Goal: Task Accomplishment & Management: Manage account settings

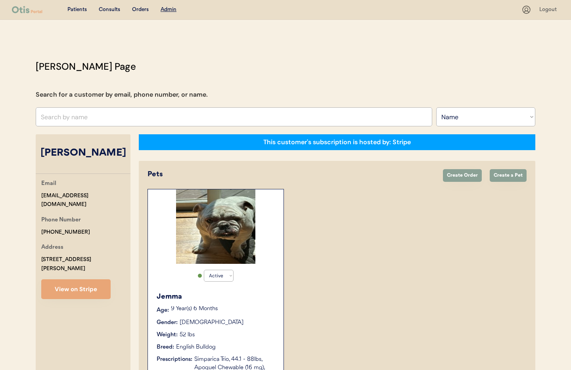
select select ""Name""
select select "true"
click at [461, 122] on select "Search By Name Email Phone Number" at bounding box center [485, 116] width 99 height 19
select select ""Phone Number""
click at [436, 107] on select "Search By Name Email Phone Number" at bounding box center [485, 116] width 99 height 19
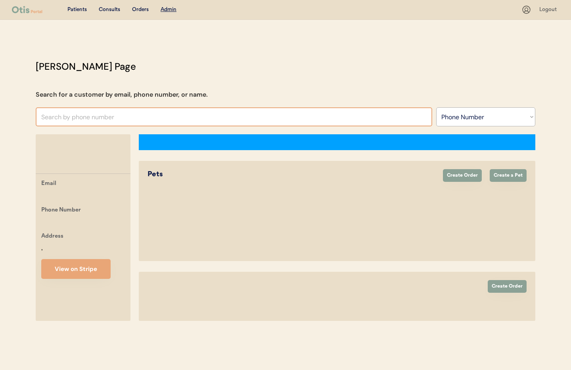
select select ""Phone Number""
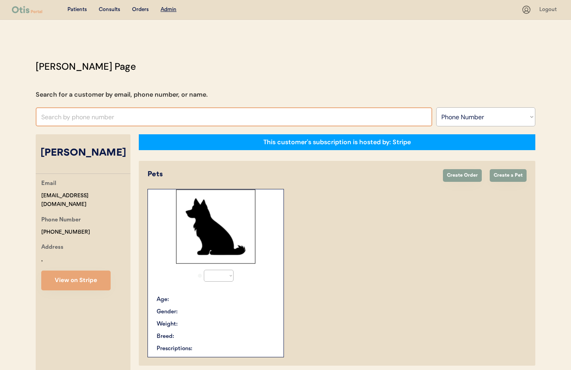
click at [60, 118] on input "text" at bounding box center [234, 116] width 397 height 19
select select "true"
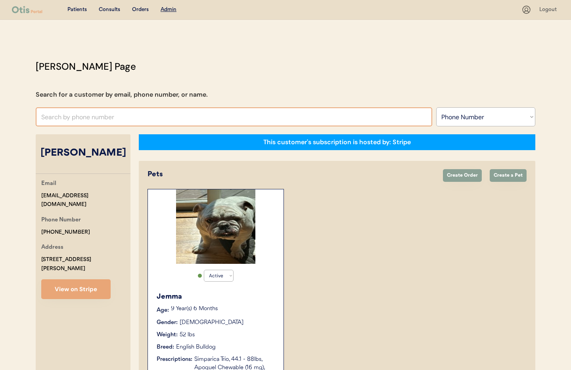
paste input "+1 571 342 8434"
click at [49, 117] on input "+1 571 342 8434" at bounding box center [234, 116] width 397 height 19
click at [57, 119] on input "+1571 342 8434" at bounding box center [234, 116] width 397 height 19
drag, startPoint x: 69, startPoint y: 117, endPoint x: 61, endPoint y: 125, distance: 11.5
click at [69, 117] on input "+1571342 8434" at bounding box center [234, 116] width 397 height 19
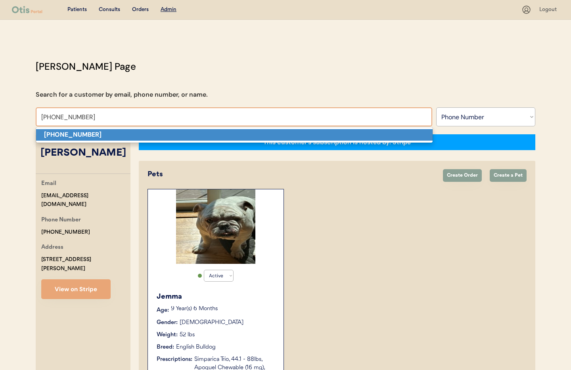
click at [58, 135] on strong "+15713428434" at bounding box center [72, 134] width 57 height 8
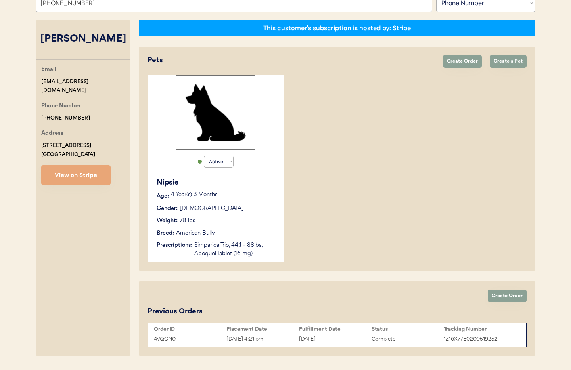
scroll to position [137, 0]
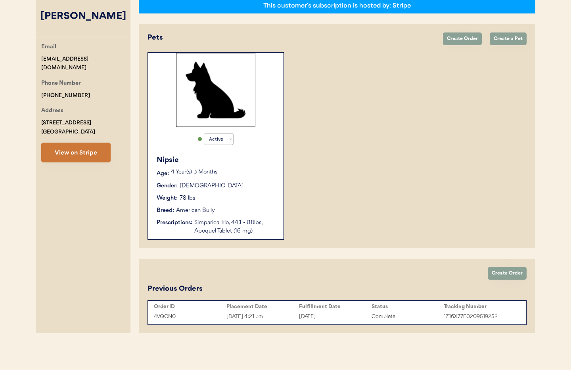
click at [82, 155] on button "View on Stripe" at bounding box center [75, 153] width 69 height 20
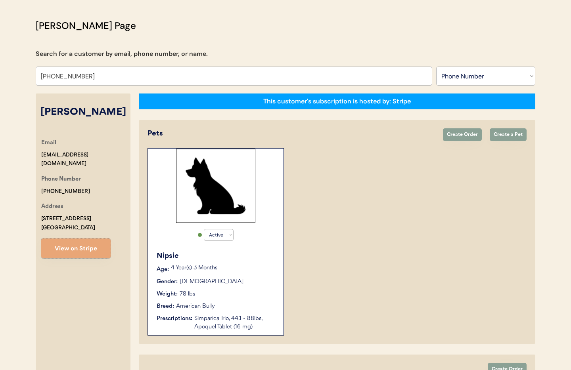
scroll to position [0, 0]
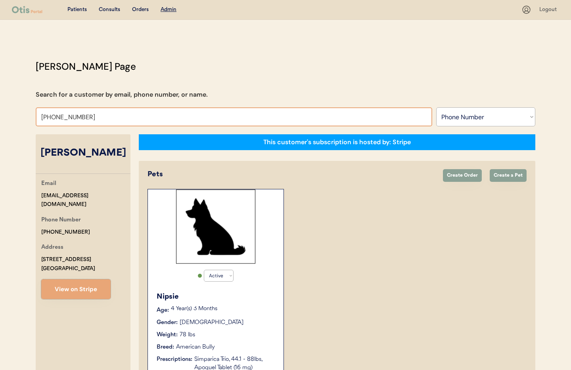
drag, startPoint x: 104, startPoint y: 119, endPoint x: 94, endPoint y: 119, distance: 10.3
click at [103, 120] on input "+15713428434" at bounding box center [234, 116] width 397 height 19
drag, startPoint x: 64, startPoint y: 115, endPoint x: 24, endPoint y: 112, distance: 40.6
click at [24, 112] on div "Patients Consults Orders Admin Logout Otis Admin Page Search for a customer by …" at bounding box center [285, 253] width 571 height 507
type input "Aaron wolfe"
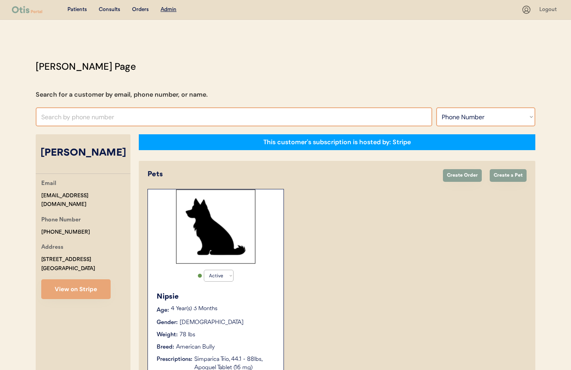
click at [488, 115] on select "Search By Name Email Phone Number" at bounding box center [485, 116] width 99 height 19
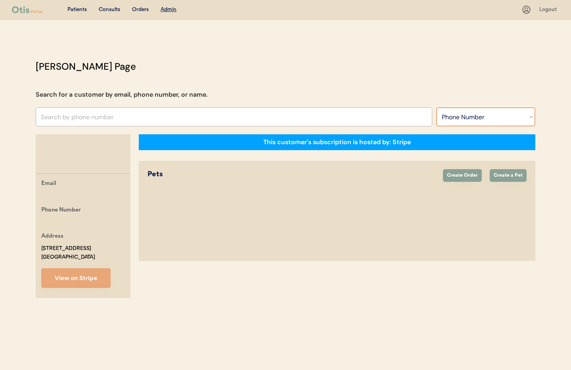
select select ""Name""
click at [436, 107] on select "Search By Name Email Phone Number" at bounding box center [485, 116] width 99 height 19
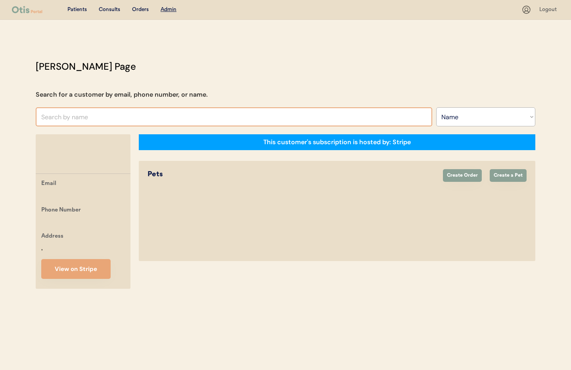
select select ""Name""
click at [94, 117] on input "text" at bounding box center [234, 116] width 397 height 19
type input "aa"
type input "aaryn Johnson"
type input "aa"
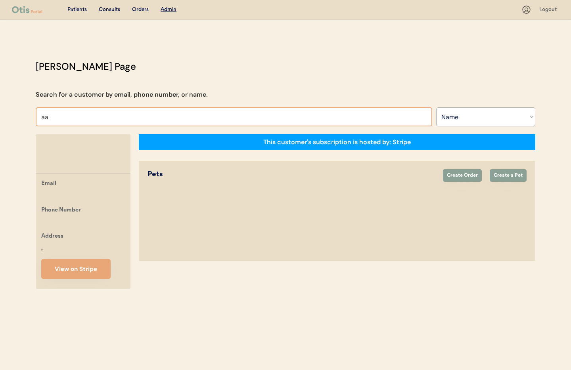
type input "aaryn Johnson"
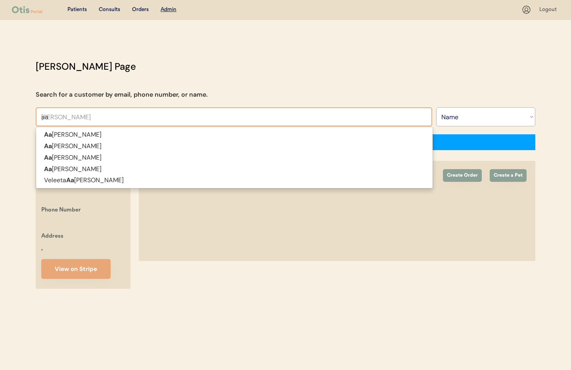
type input "aar"
type input "aaron"
type input "aaron Cicio"
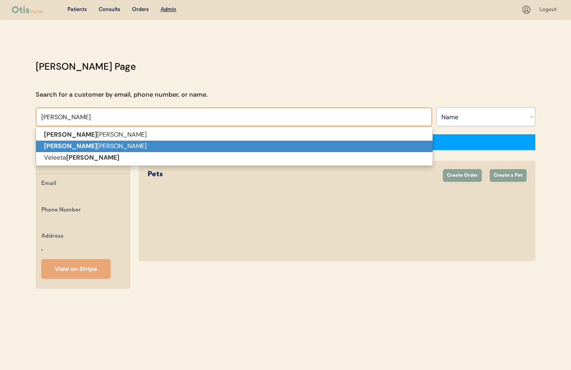
click at [98, 148] on p "Aaron Wolfe" at bounding box center [234, 146] width 397 height 11
type input "Aaron Wolfe"
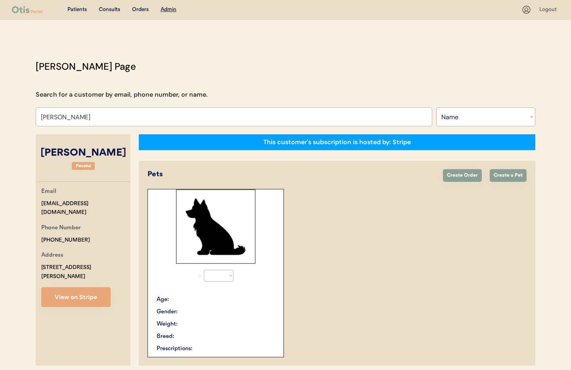
select select "true"
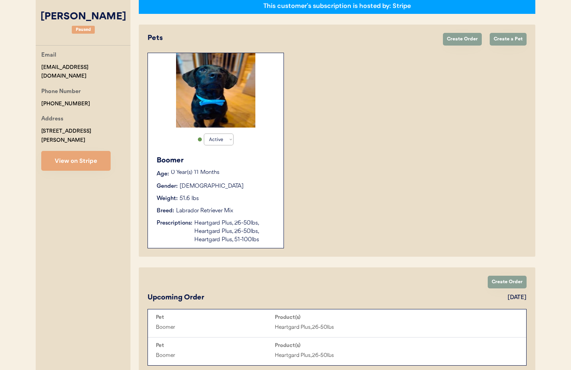
type input "Aaron Wolfe"
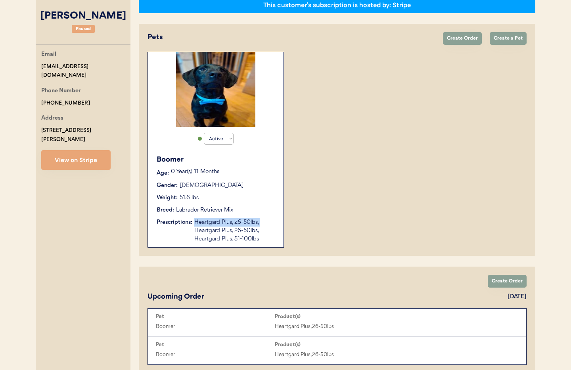
click at [268, 219] on div "Heartgard Plus, 26-50lbs, Heartgard Plus, 26-50lbs, Heartgard Plus, 51-100lbs" at bounding box center [234, 230] width 81 height 25
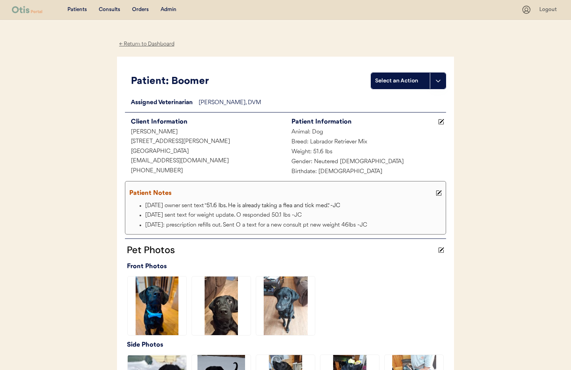
click at [131, 43] on div "← Return to Dashboard" at bounding box center [146, 44] width 59 height 9
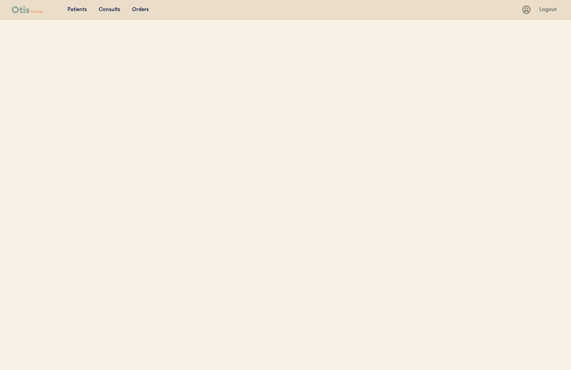
select select ""Name""
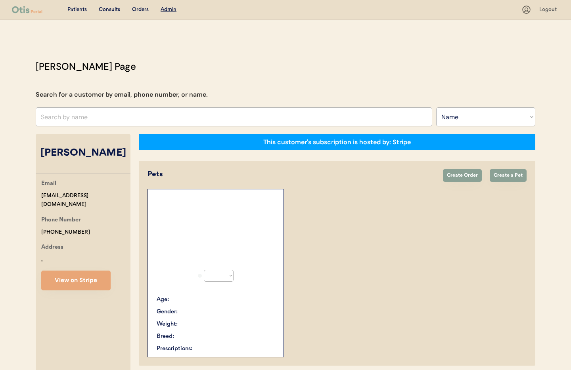
scroll to position [92, 0]
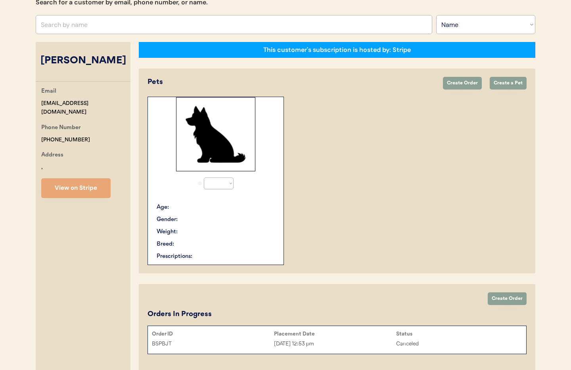
select select "true"
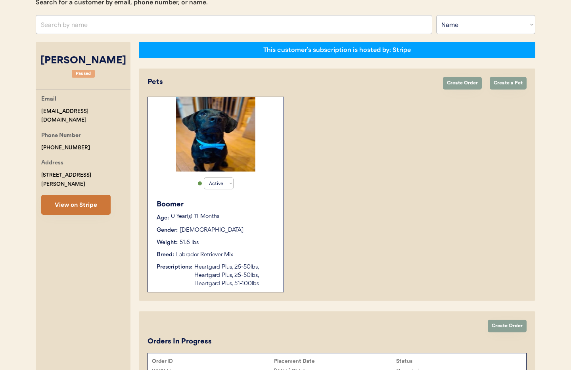
click at [67, 195] on button "View on Stripe" at bounding box center [75, 205] width 69 height 20
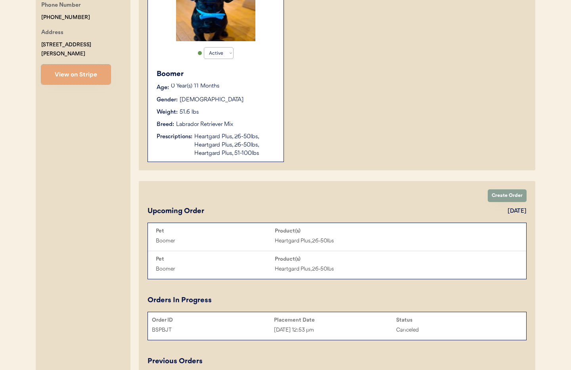
scroll to position [0, 0]
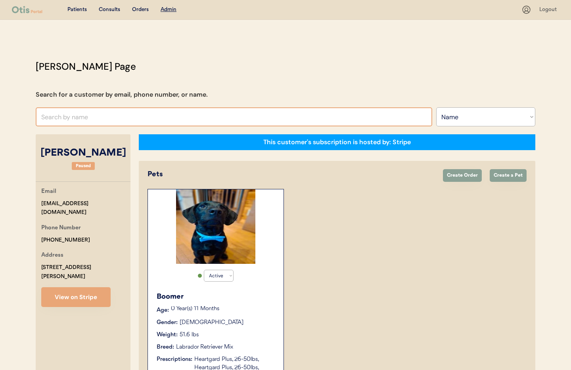
click at [91, 119] on input "text" at bounding box center [234, 116] width 397 height 19
type input "John"
type input "John Welcome"
click at [51, 119] on input "Johnathan Mora" at bounding box center [234, 116] width 397 height 19
type input "Jonathan Mora"
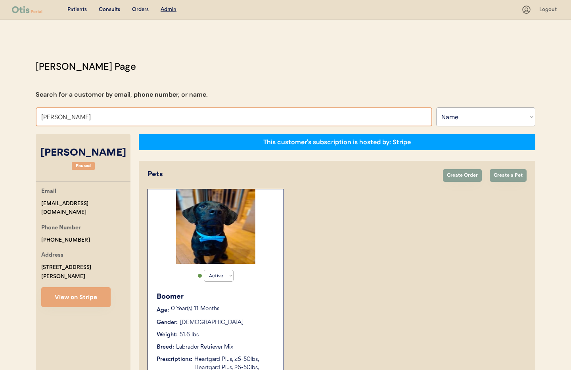
click at [102, 117] on input "Jonathan Mora" at bounding box center [234, 116] width 397 height 19
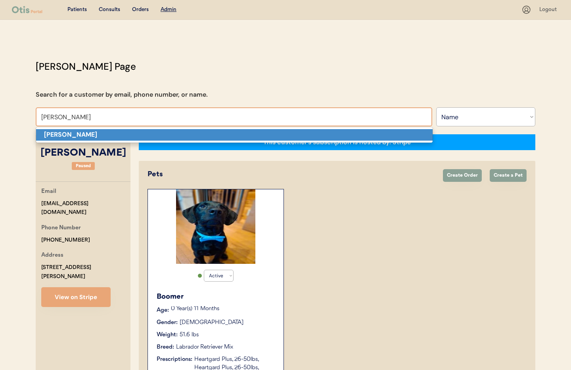
click at [89, 131] on strong "Jonathan Mora" at bounding box center [70, 134] width 53 height 8
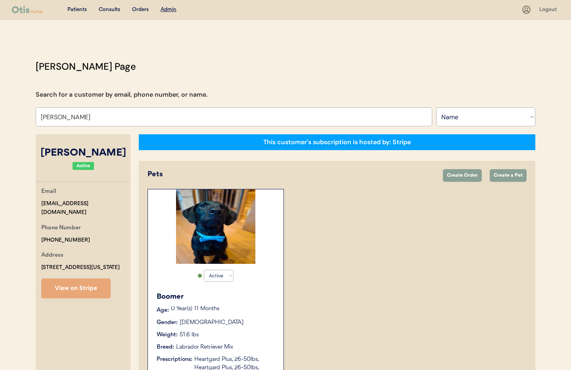
select select "true"
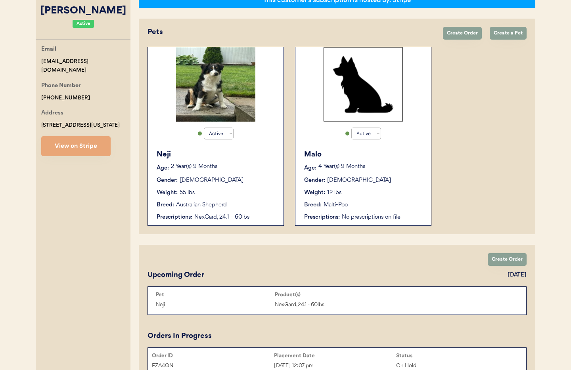
scroll to position [145, 0]
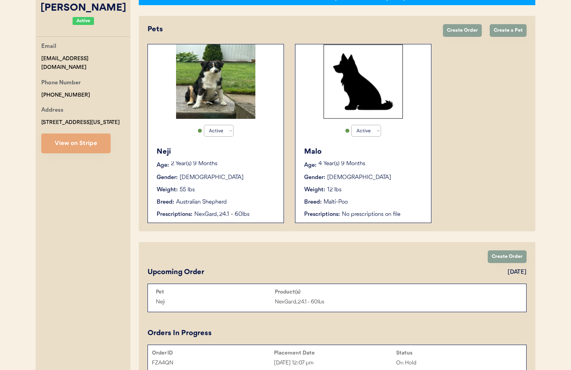
type input "Jonathan Mora"
click at [221, 176] on div "Gender: Male" at bounding box center [216, 178] width 119 height 8
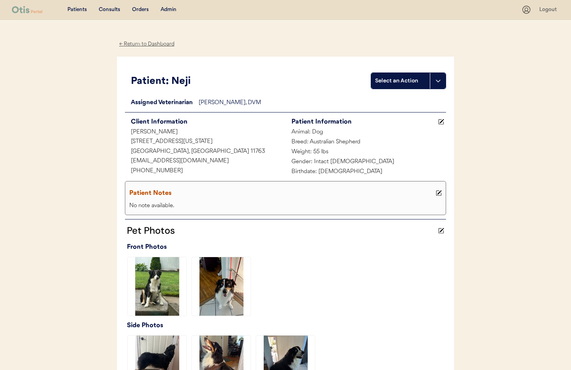
click at [164, 11] on div "Admin" at bounding box center [169, 10] width 16 height 8
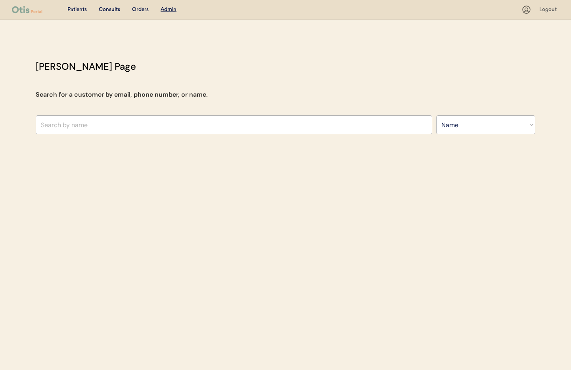
select select ""Name""
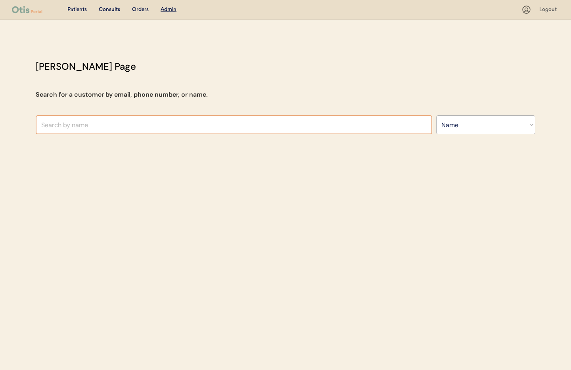
click at [125, 129] on input "text" at bounding box center [234, 124] width 397 height 19
type input "James E"
type input "[PERSON_NAME]"
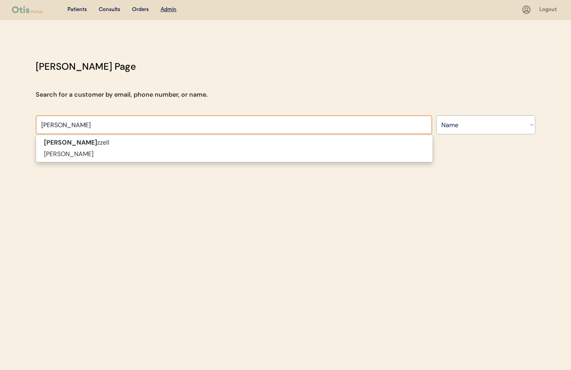
type input "James Ezz"
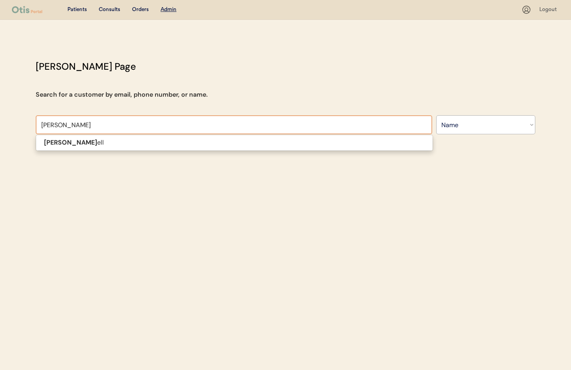
click at [112, 144] on p "James Ezz ell" at bounding box center [234, 142] width 397 height 11
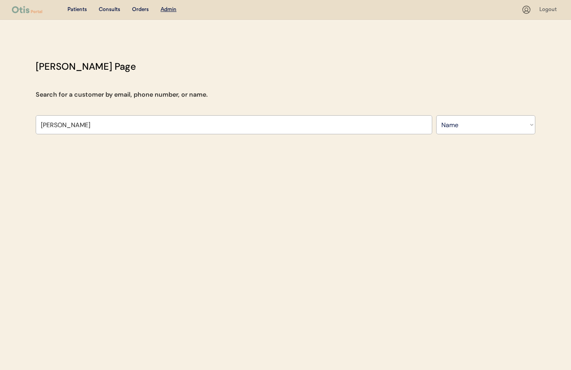
type input "[PERSON_NAME]"
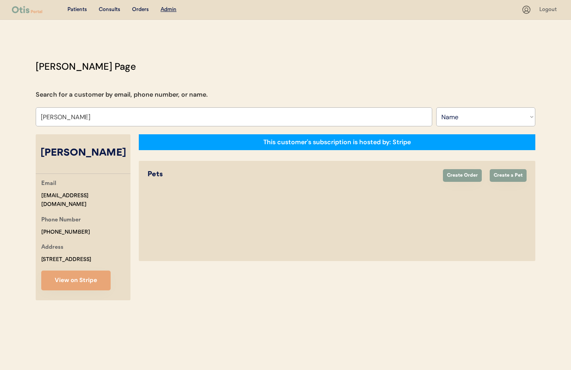
select select "true"
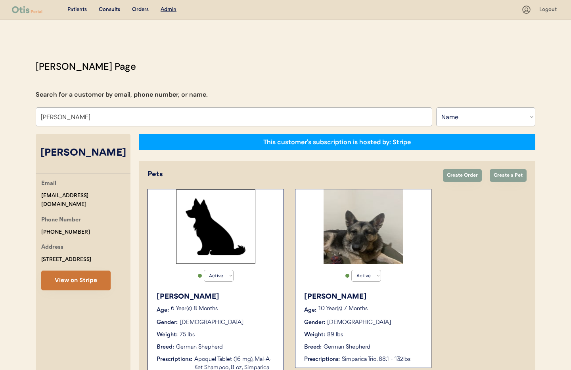
type input "[PERSON_NAME]"
click at [78, 278] on button "View on Stripe" at bounding box center [75, 281] width 69 height 20
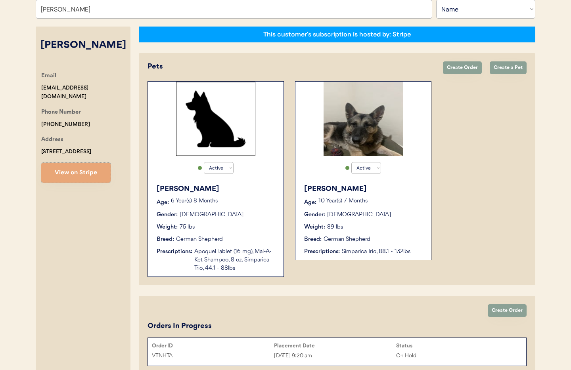
scroll to position [206, 0]
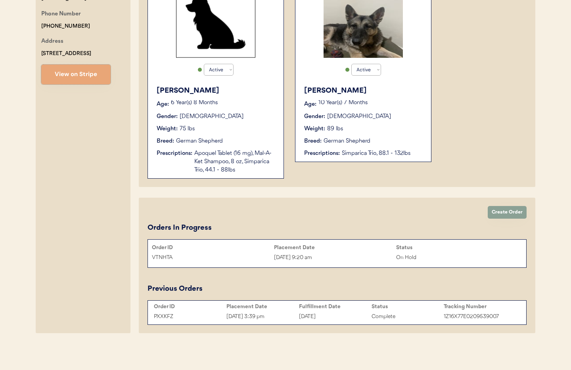
click at [450, 257] on div "On Hold" at bounding box center [457, 257] width 122 height 9
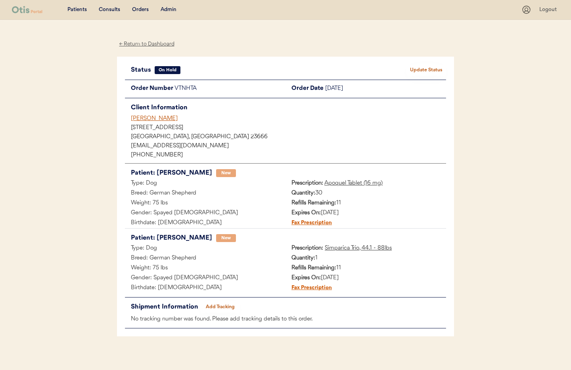
click at [429, 71] on button "Update Status" at bounding box center [426, 70] width 40 height 11
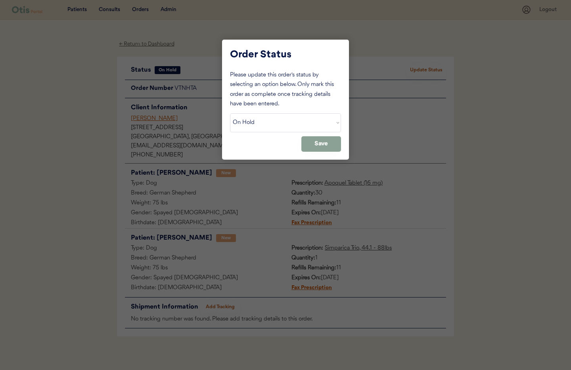
click at [290, 111] on div "Please update this order's status by selecting an option below. Only mark this …" at bounding box center [285, 111] width 111 height 81
click at [269, 122] on select "Status On Hold New In Progress Complete Pending HW Consent Canceled" at bounding box center [285, 122] width 111 height 19
select select ""cancelled""
click at [230, 113] on select "Status On Hold New In Progress Complete Pending HW Consent Canceled" at bounding box center [285, 122] width 111 height 19
click at [324, 146] on button "Save" at bounding box center [321, 143] width 40 height 15
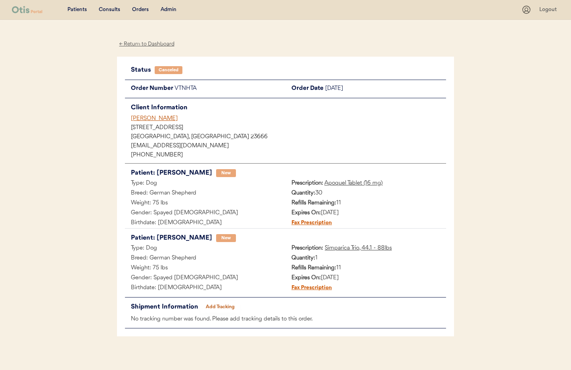
click at [140, 117] on div "[PERSON_NAME]" at bounding box center [288, 119] width 315 height 8
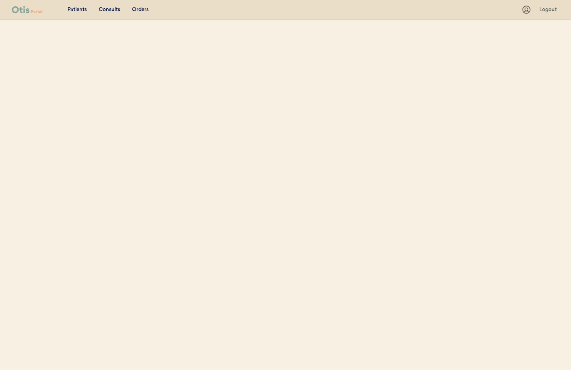
select select ""Name""
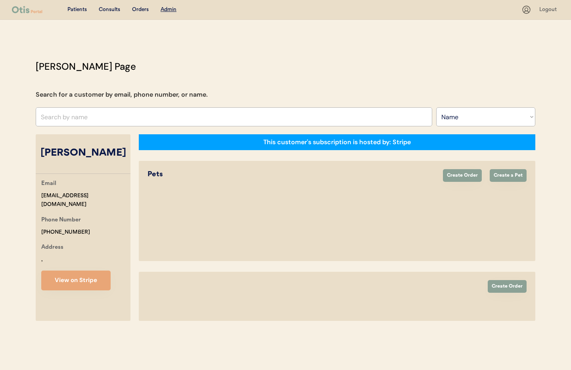
select select "true"
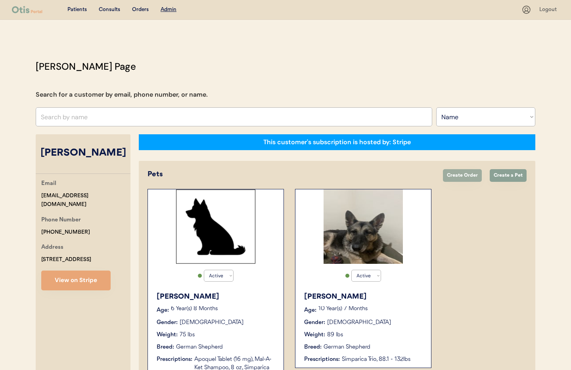
click at [465, 180] on button "Create Order" at bounding box center [462, 175] width 39 height 13
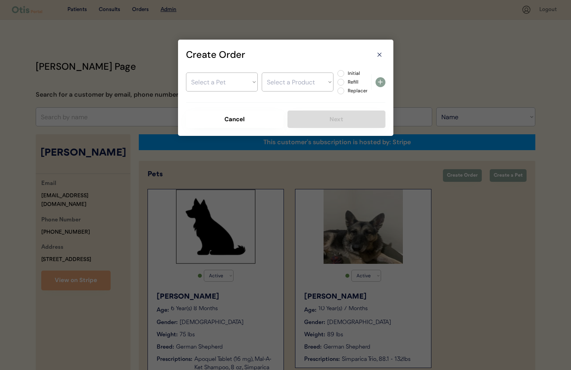
click at [216, 77] on select "Select a Pet [PERSON_NAME]" at bounding box center [222, 82] width 72 height 19
select select ""1348695171700984260__LOOKUP__1754671487892x375594744567037950""
click at [186, 73] on select "Select a Pet [PERSON_NAME]" at bounding box center [222, 82] width 72 height 19
click at [265, 81] on select "Select a Product" at bounding box center [298, 82] width 72 height 19
select select ""1348695171700984260__LOOKUP__1755549487214x574820357183111200""
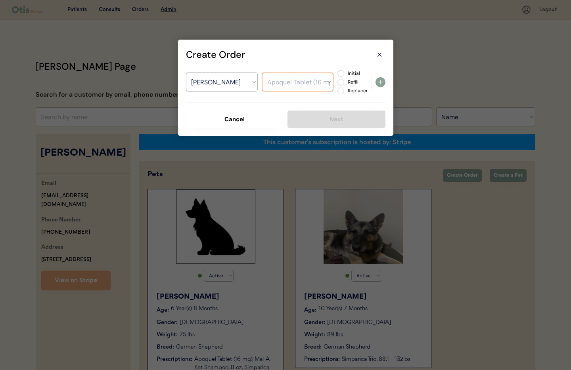
click at [262, 73] on select "Select a Product Apoquel Tablet (16 mg) Mal-A-Ket Shampoo, 8 oz Simparica Trio,…" at bounding box center [298, 82] width 72 height 19
click at [345, 81] on label "Refill" at bounding box center [362, 82] width 35 height 5
click at [337, 76] on input "Refill" at bounding box center [334, 73] width 5 height 5
radio input "true"
drag, startPoint x: 379, startPoint y: 82, endPoint x: 354, endPoint y: 83, distance: 25.0
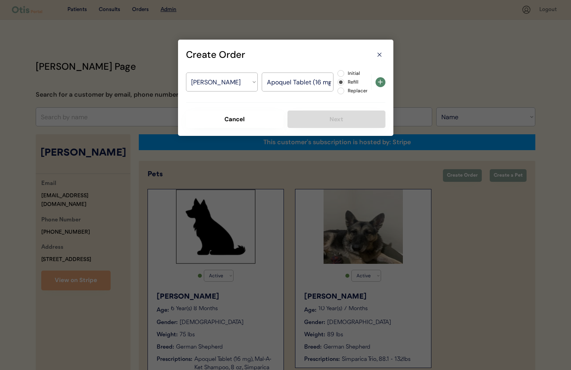
click at [378, 82] on use at bounding box center [380, 82] width 5 height 5
select select ""PLACEHOLDER_1427118222253""
radio input "false"
select select ""PLACEHOLDER_1427118222253""
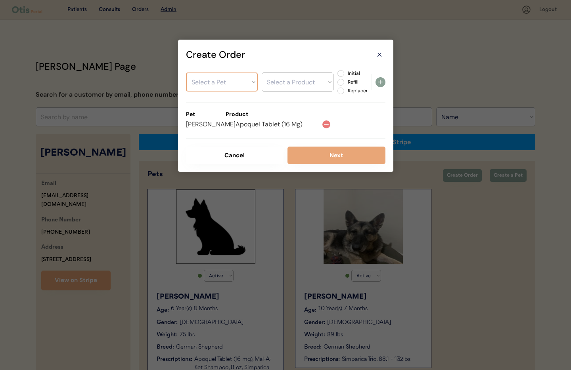
click at [232, 82] on select "Select a Pet Avery Myra" at bounding box center [222, 82] width 72 height 19
select select ""1348695171700984260__LOOKUP__1754671487892x375594744567037950""
click at [186, 73] on select "Select a Pet Avery Myra" at bounding box center [222, 82] width 72 height 19
click at [283, 88] on select "Select a Product" at bounding box center [298, 82] width 72 height 19
select select ""1348695171700984260__LOOKUP__1755549522362x225312139207245820""
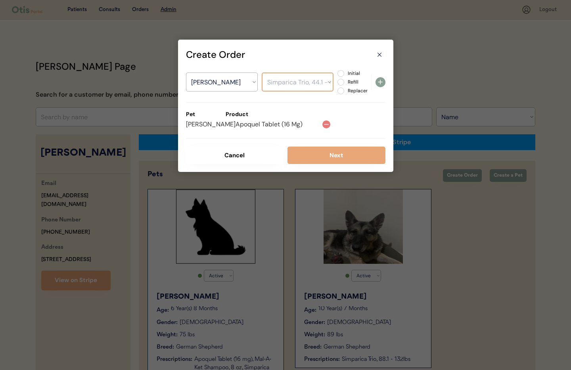
click at [262, 73] on select "Select a Product Apoquel Tablet (16 mg) Mal-A-Ket Shampoo, 8 oz Simparica Trio,…" at bounding box center [298, 82] width 72 height 19
click at [345, 82] on label "Refill" at bounding box center [362, 82] width 35 height 5
click at [337, 76] on input "Refill" at bounding box center [334, 73] width 5 height 5
radio input "true"
click at [379, 84] on icon at bounding box center [381, 82] width 10 height 10
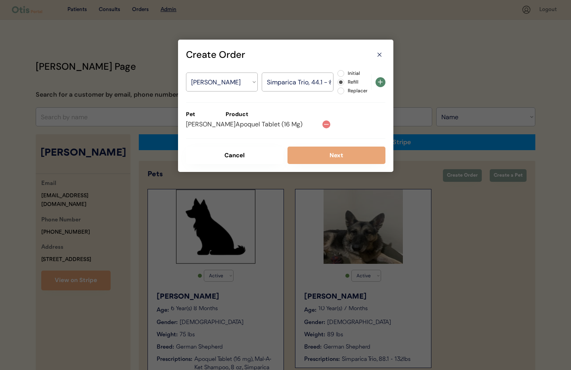
select select ""PLACEHOLDER_1427118222253""
radio input "false"
select select ""PLACEHOLDER_1427118222253""
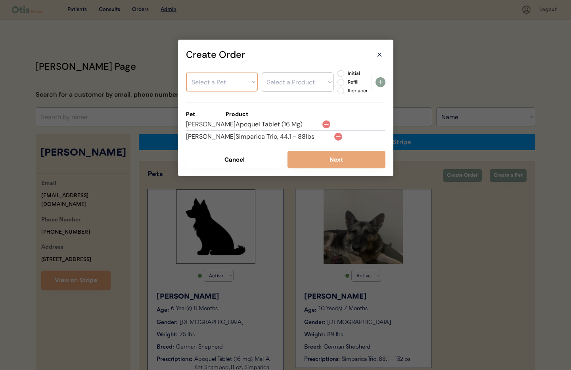
click at [208, 84] on select "Select a Pet Avery Myra" at bounding box center [222, 82] width 72 height 19
select select ""1348695171700984260__LOOKUP__1756388697642x397124436898611200""
click at [186, 73] on select "Select a Pet Avery Myra" at bounding box center [222, 82] width 72 height 19
click at [291, 86] on select "Select a Product Simparica Trio, 88.1 - 132lbs" at bounding box center [298, 82] width 72 height 19
select select ""1348695171700984260__LOOKUP__1757730442019x886948391695941600""
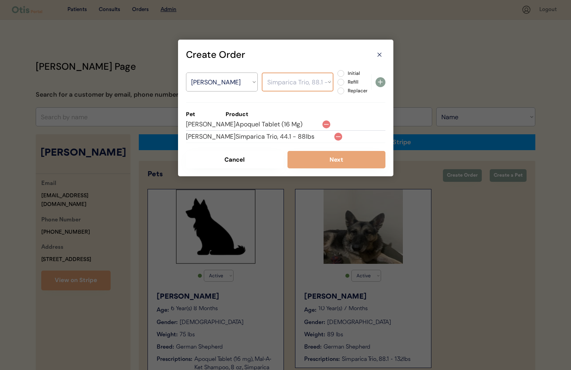
click at [262, 73] on select "Select a Product Simparica Trio, 88.1 - 132lbs" at bounding box center [298, 82] width 72 height 19
click at [345, 72] on label "Initial" at bounding box center [362, 73] width 35 height 5
click at [337, 72] on input "Initial" at bounding box center [334, 73] width 5 height 5
radio input "true"
click at [381, 83] on icon at bounding box center [381, 82] width 10 height 10
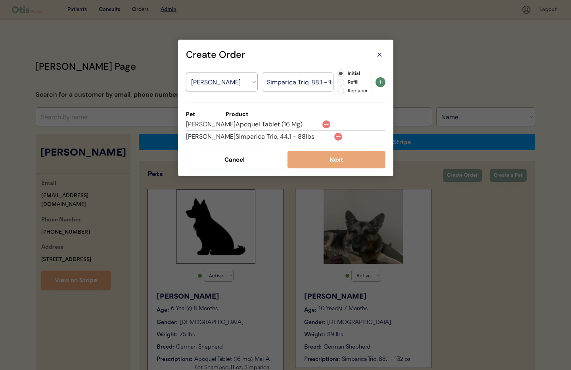
select select ""PLACEHOLDER_1427118222253""
radio input "false"
select select ""PLACEHOLDER_1427118222253""
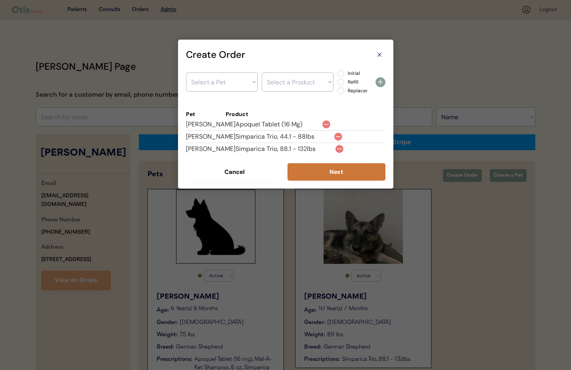
click at [343, 174] on button "Next" at bounding box center [336, 171] width 98 height 17
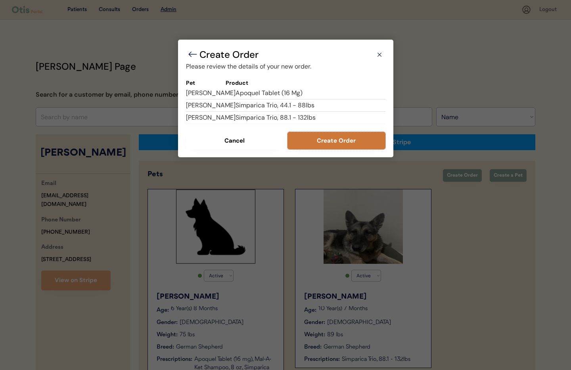
click at [334, 145] on button "Create Order" at bounding box center [336, 140] width 98 height 17
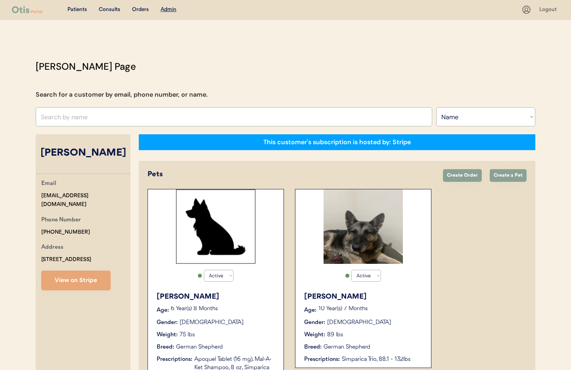
click at [155, 121] on input "text" at bounding box center [234, 116] width 397 height 19
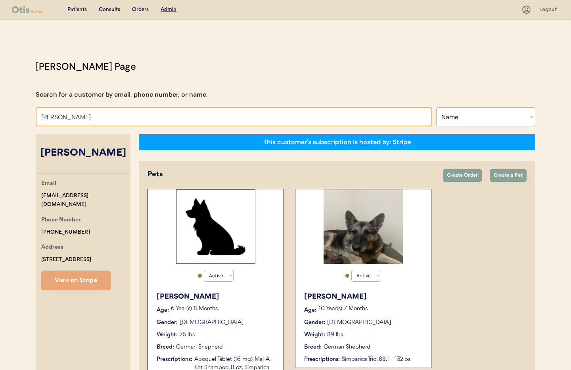
type input "Tonya Ph"
type input "[PERSON_NAME]"
type input "Tonya Phi"
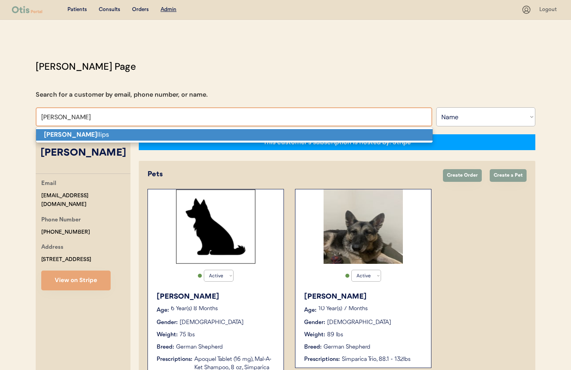
click at [155, 137] on p "Tonya Phi llips" at bounding box center [234, 134] width 397 height 11
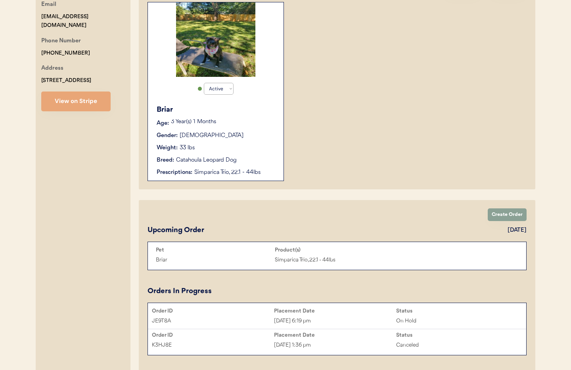
scroll to position [170, 0]
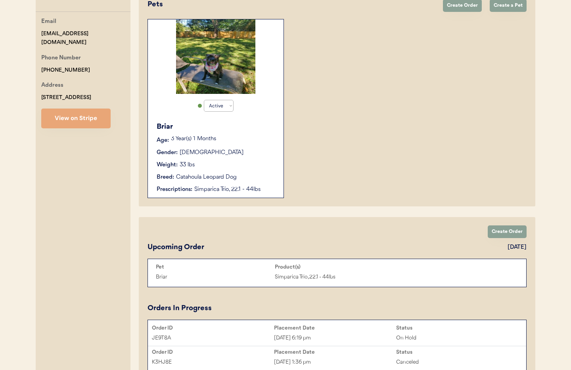
type input "[PERSON_NAME]"
click at [263, 153] on div "Gender: Female" at bounding box center [216, 153] width 119 height 8
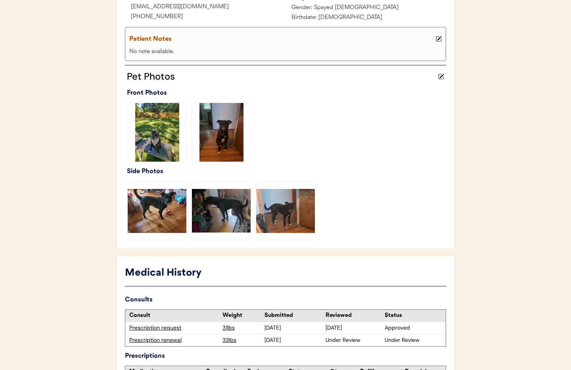
scroll to position [222, 0]
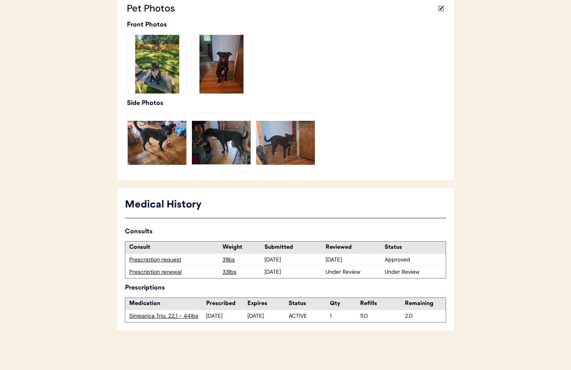
click at [162, 272] on div "Prescription renewal" at bounding box center [173, 272] width 89 height 8
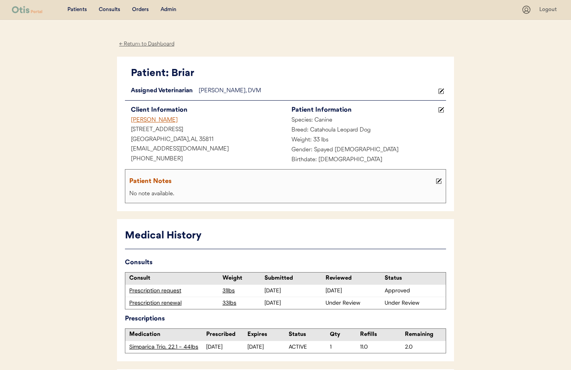
click at [165, 302] on div "Prescription renewal" at bounding box center [173, 303] width 89 height 8
click at [148, 302] on div "Prescription renewal" at bounding box center [173, 303] width 89 height 8
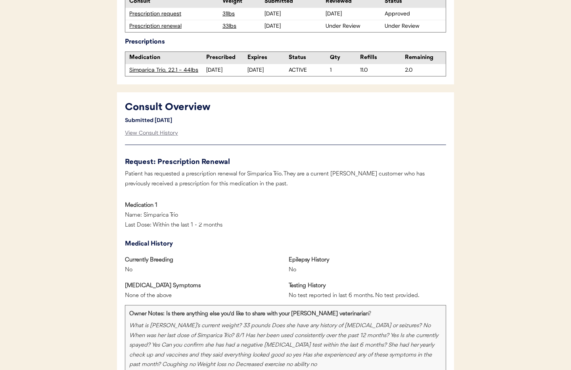
scroll to position [278, 0]
click at [145, 132] on div "View Consult History" at bounding box center [151, 133] width 53 height 16
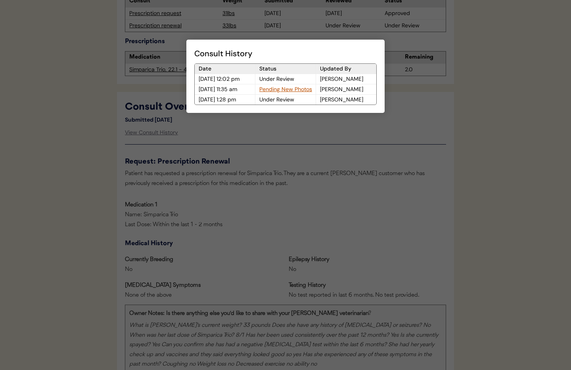
drag, startPoint x: 165, startPoint y: 106, endPoint x: 157, endPoint y: 100, distance: 10.7
click at [165, 106] on div at bounding box center [285, 185] width 571 height 370
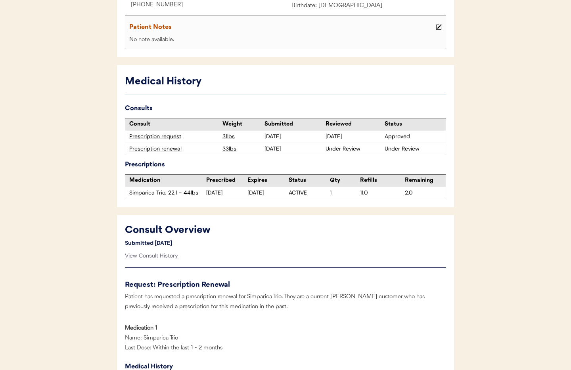
scroll to position [0, 0]
